Goal: Contribute content

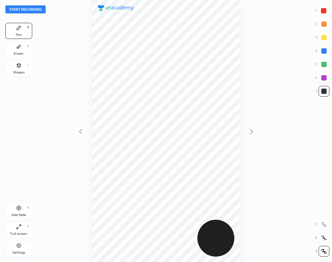
scroll to position [262, 224]
click at [37, 10] on button "Start recording" at bounding box center [25, 9] width 40 height 8
click at [20, 215] on div "Add Slide" at bounding box center [18, 214] width 15 height 3
click at [22, 213] on div "Add Slide" at bounding box center [18, 214] width 15 height 3
click at [17, 48] on icon at bounding box center [19, 47] width 4 height 4
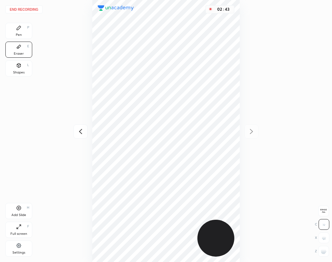
click at [15, 33] on div "Pen P" at bounding box center [18, 31] width 27 height 16
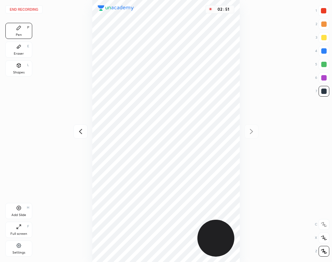
click at [16, 52] on div "Eraser" at bounding box center [19, 53] width 10 height 3
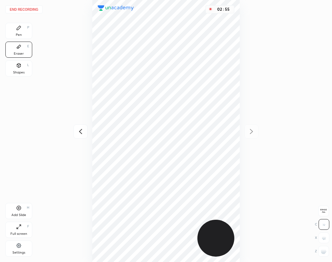
click at [20, 33] on div "Pen" at bounding box center [19, 34] width 6 height 3
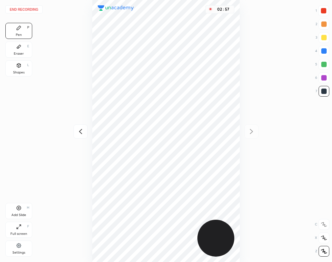
click at [82, 131] on icon at bounding box center [80, 131] width 8 height 8
click at [249, 127] on div at bounding box center [251, 131] width 14 height 14
click at [27, 8] on button "End recording" at bounding box center [23, 9] width 37 height 8
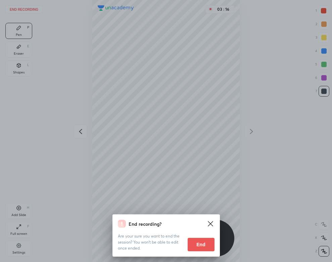
click at [203, 243] on button "End" at bounding box center [200, 244] width 27 height 13
